Goal: Task Accomplishment & Management: Manage account settings

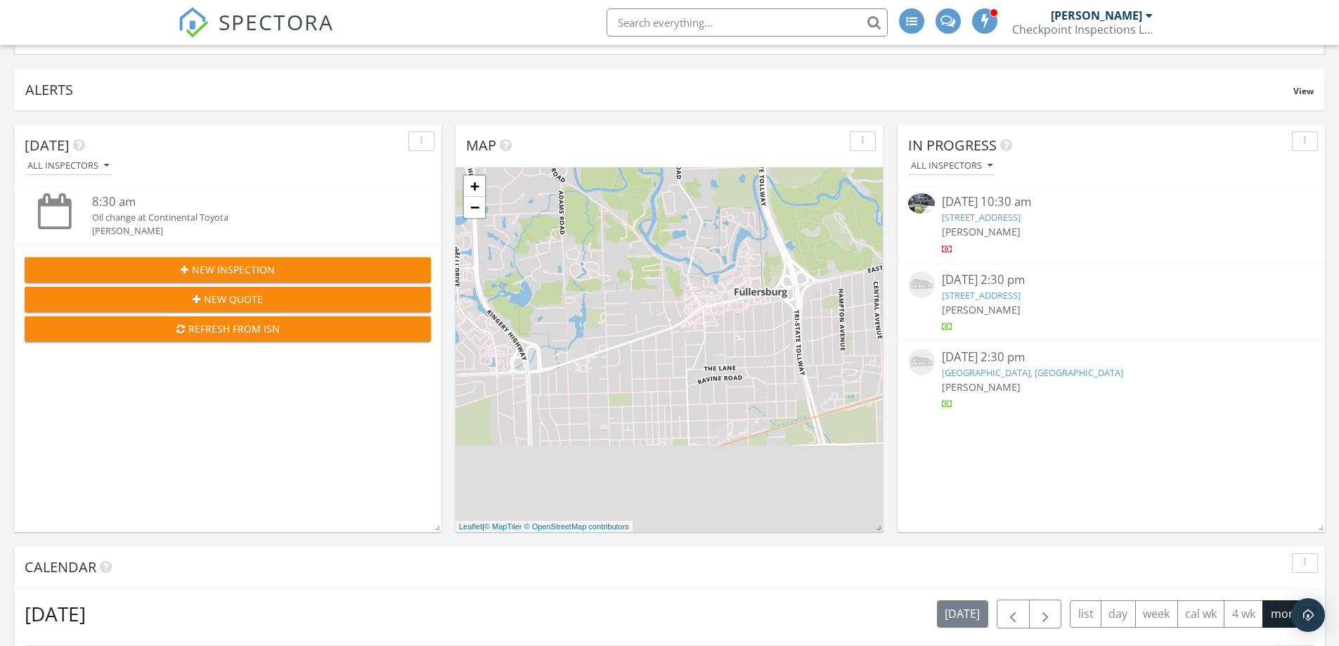
scroll to position [281, 0]
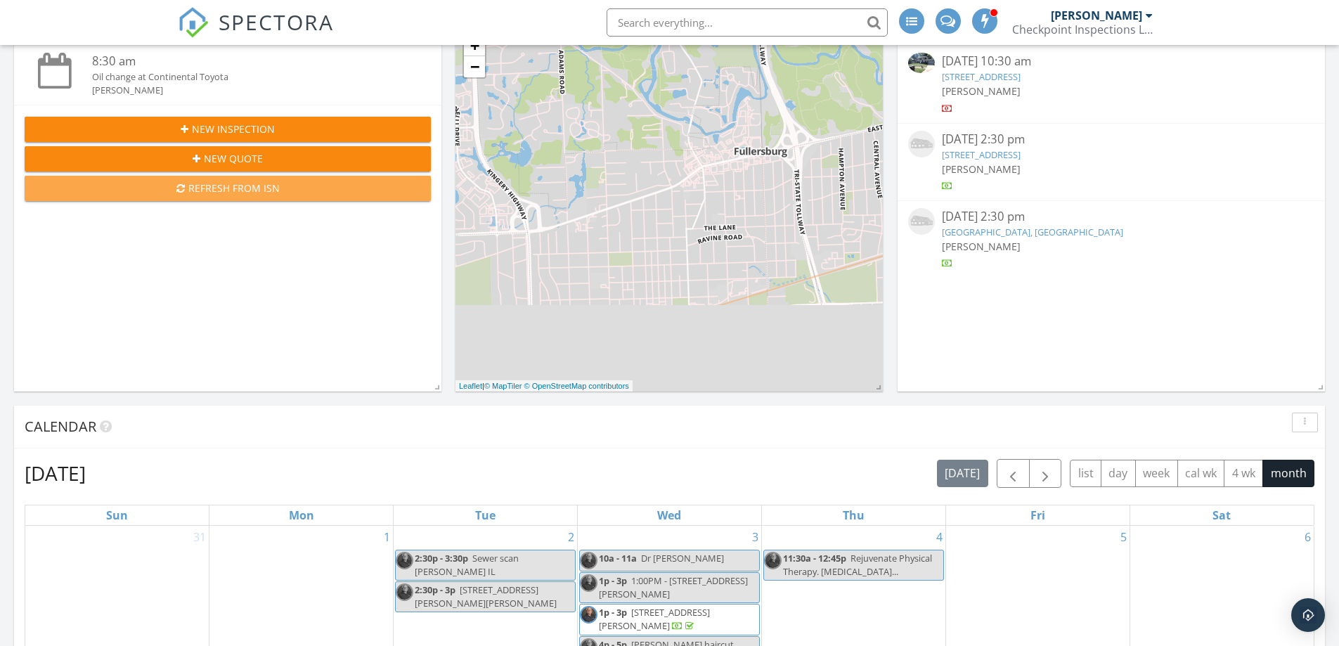
click at [257, 192] on div "Refresh from ISN" at bounding box center [228, 188] width 384 height 15
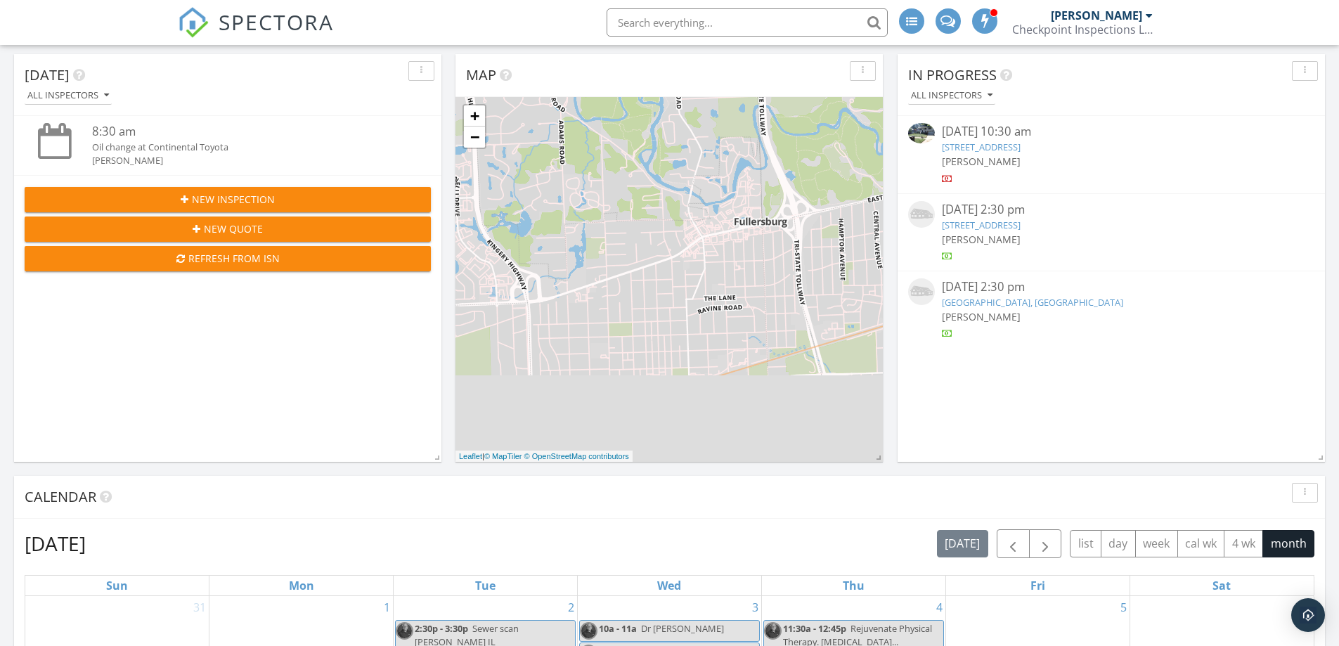
scroll to position [70, 0]
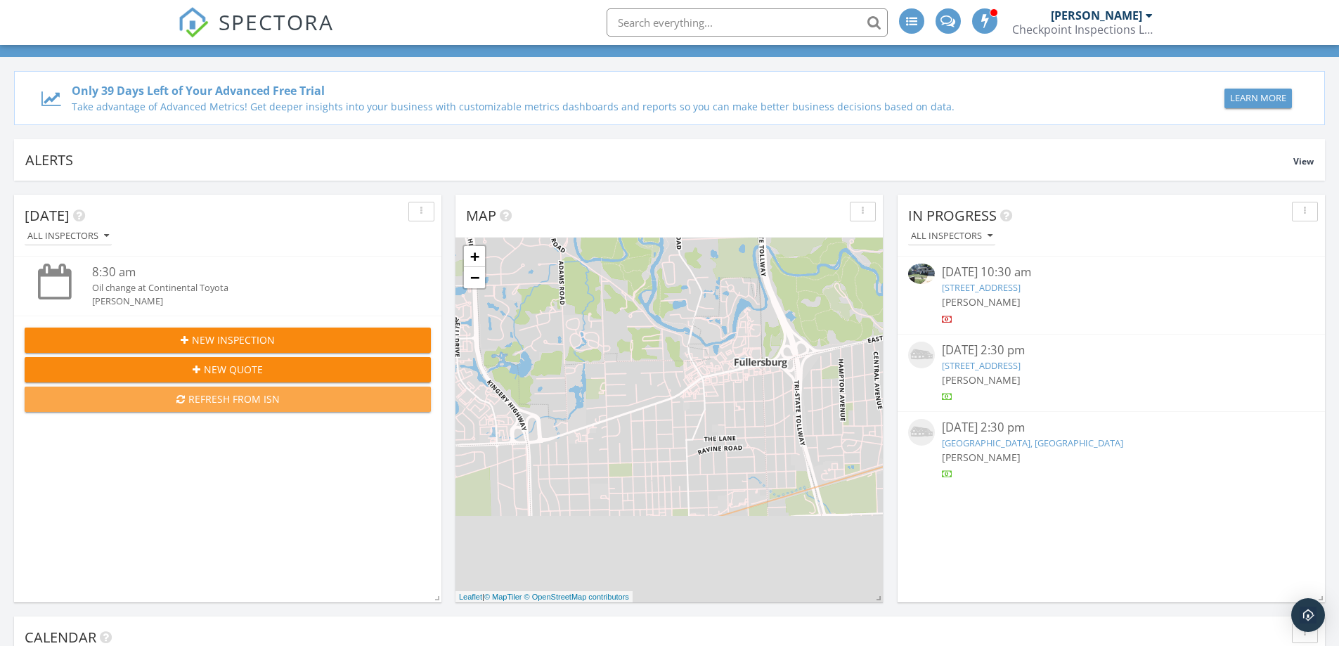
click at [248, 399] on div "Refresh from ISN" at bounding box center [228, 399] width 384 height 15
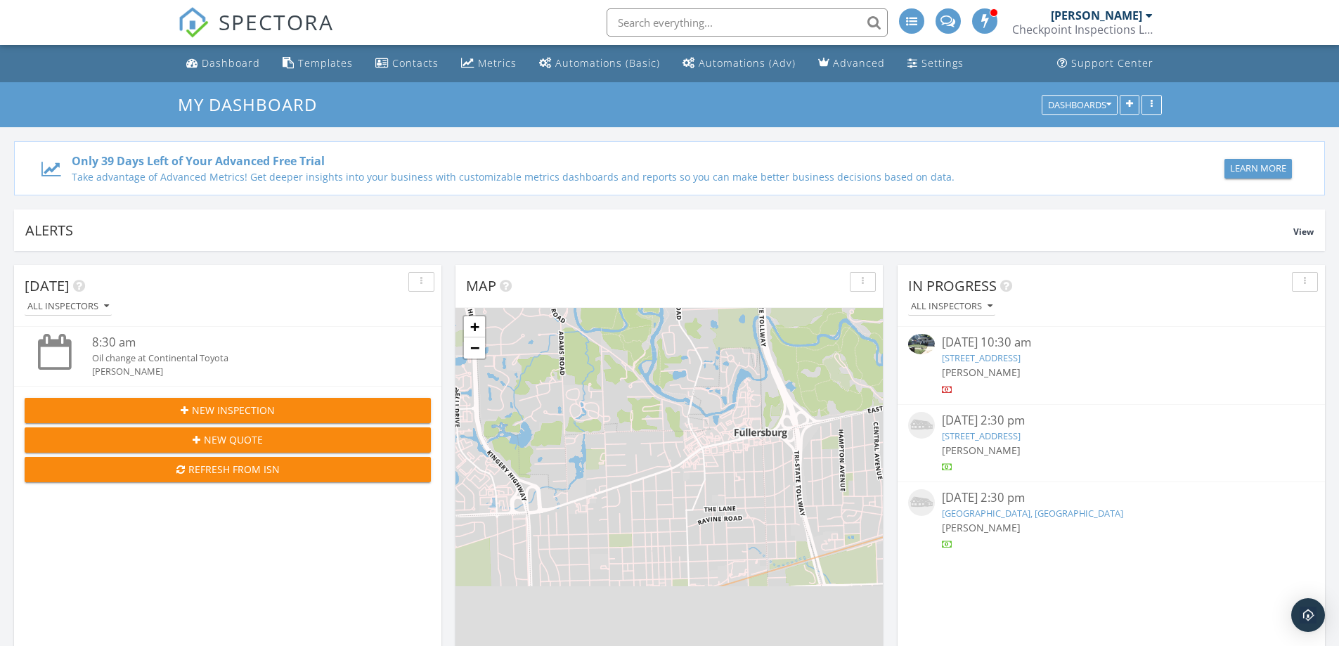
click at [993, 353] on link "[STREET_ADDRESS]" at bounding box center [981, 358] width 79 height 13
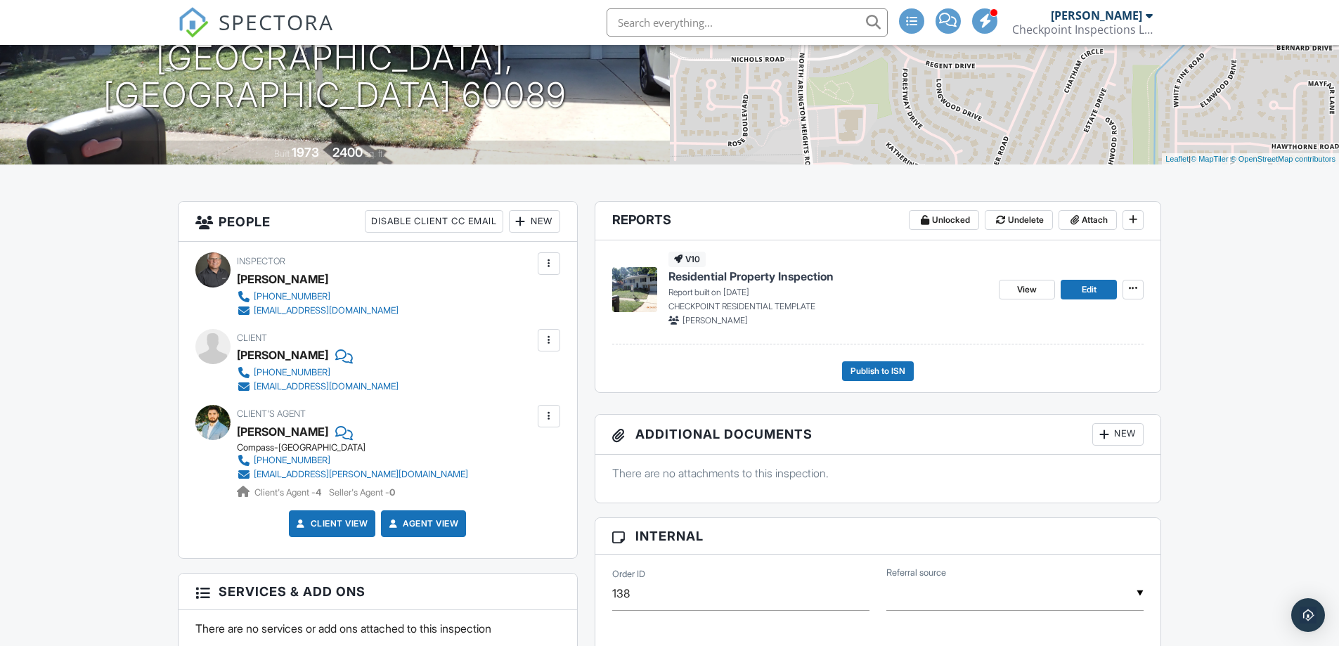
scroll to position [281, 0]
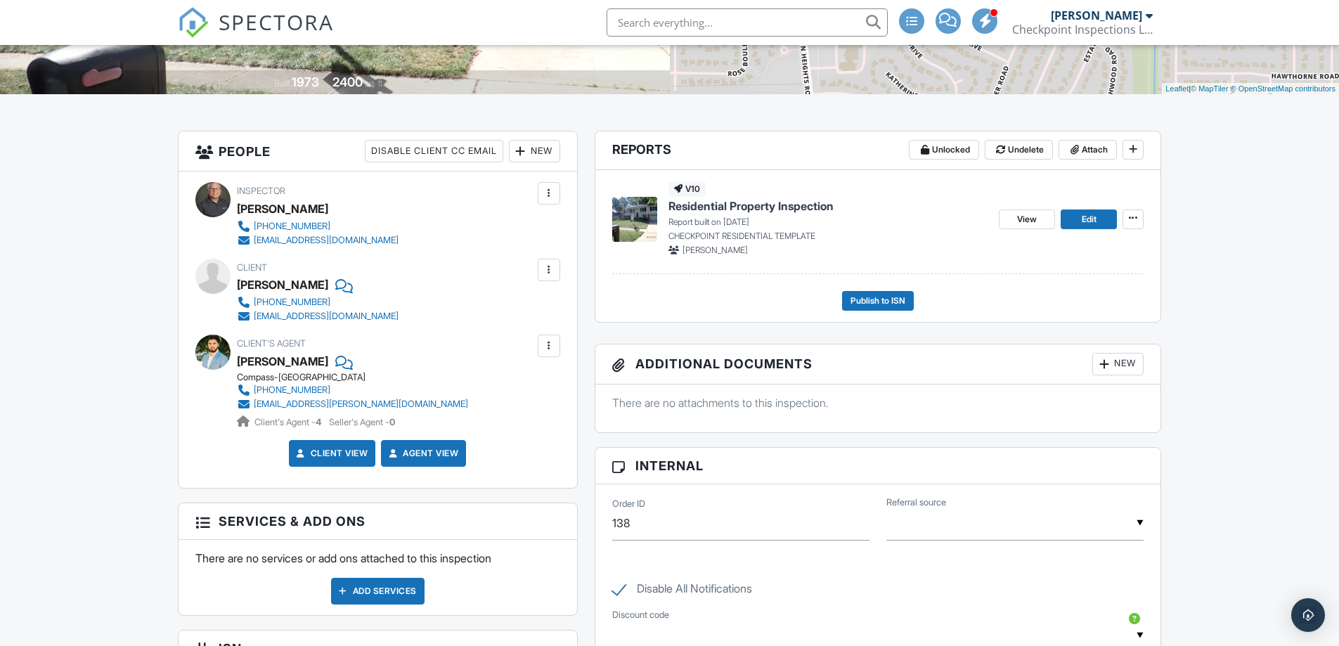
click at [758, 205] on span "Residential Property Inspection" at bounding box center [751, 205] width 165 height 15
